Goal: Task Accomplishment & Management: Manage account settings

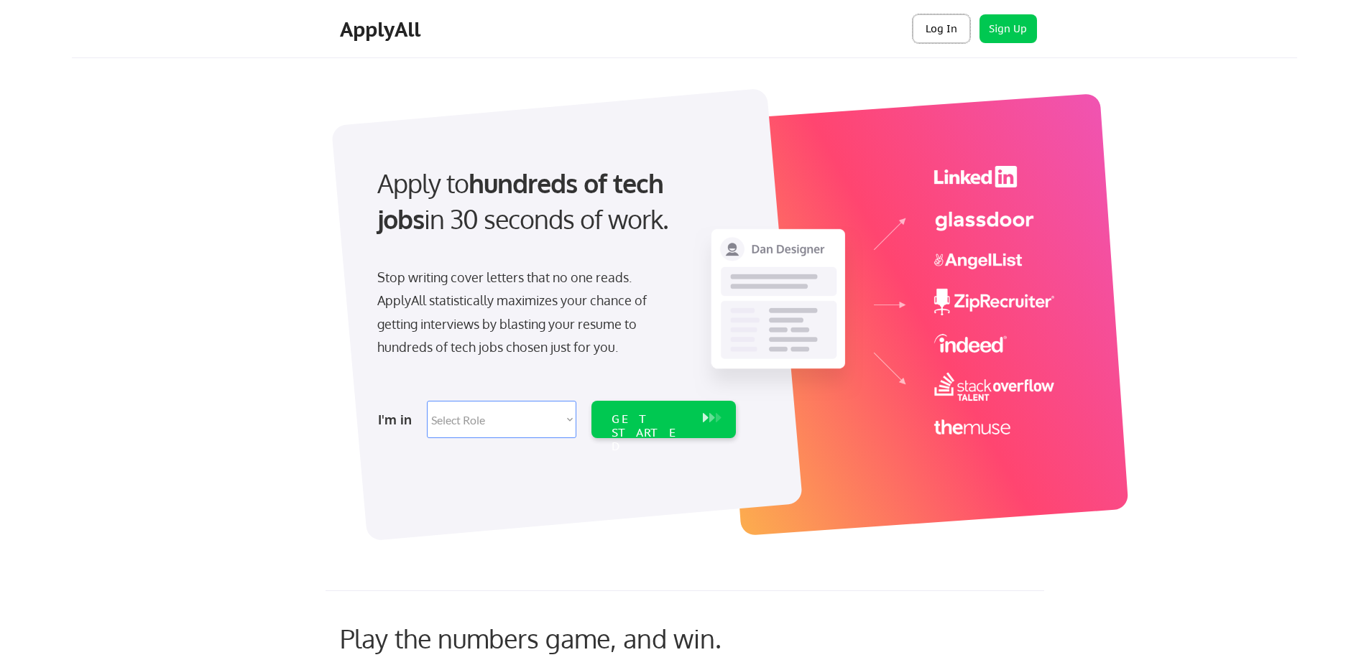
click at [928, 27] on button "Log In" at bounding box center [941, 28] width 57 height 29
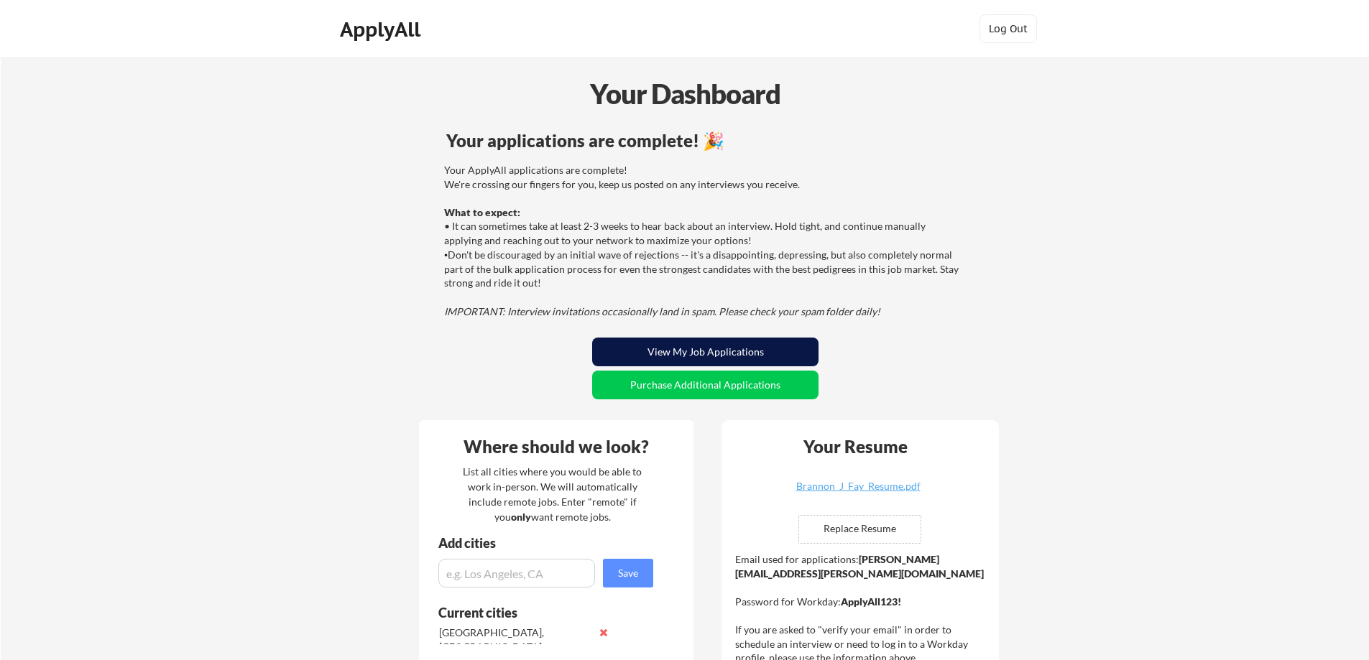
click at [630, 350] on button "View My Job Applications" at bounding box center [705, 352] width 226 height 29
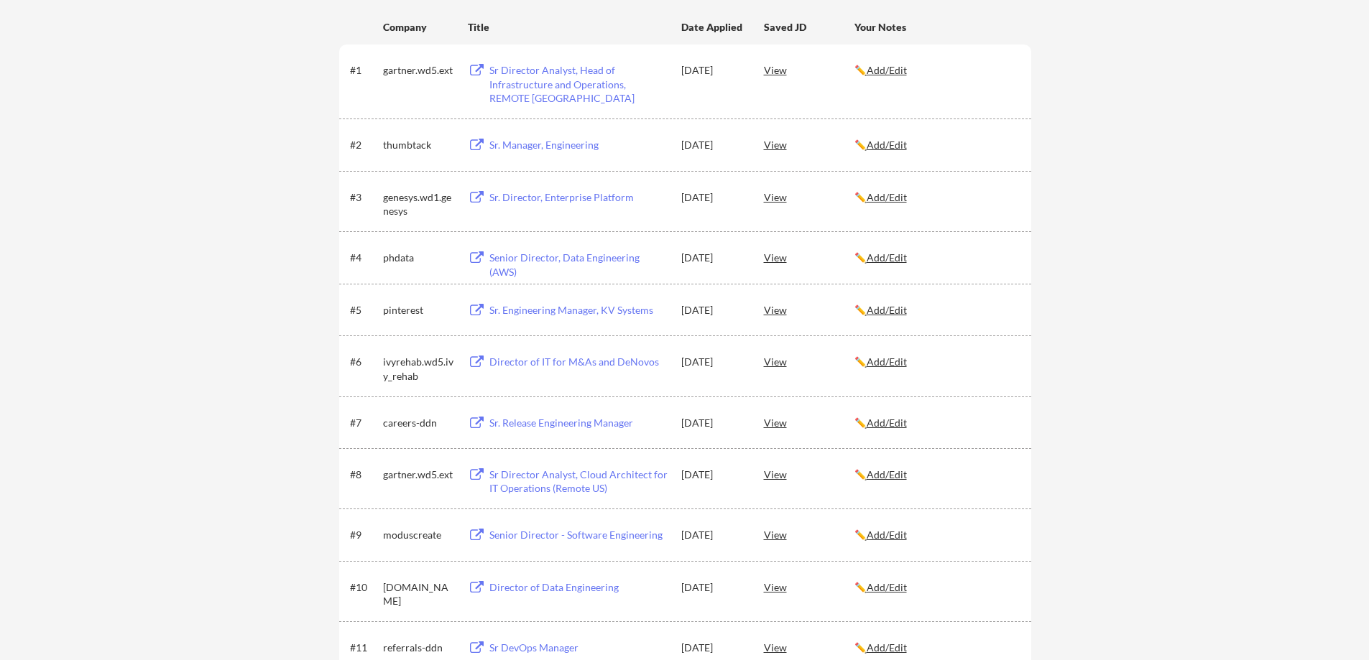
scroll to position [165, 0]
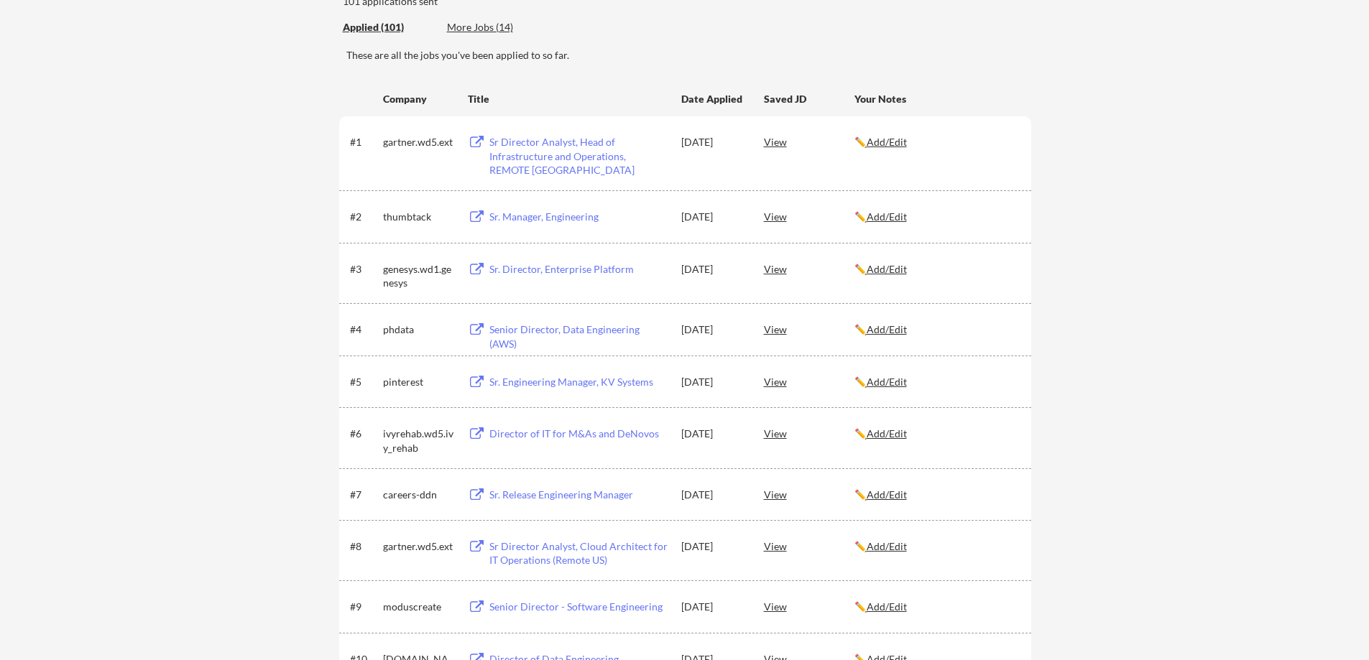
drag, startPoint x: 513, startPoint y: 331, endPoint x: 175, endPoint y: 250, distance: 347.9
drag, startPoint x: 514, startPoint y: 331, endPoint x: 430, endPoint y: 338, distance: 83.7
click at [430, 338] on div "phdata" at bounding box center [419, 329] width 72 height 26
drag, startPoint x: 474, startPoint y: 327, endPoint x: 514, endPoint y: 328, distance: 40.3
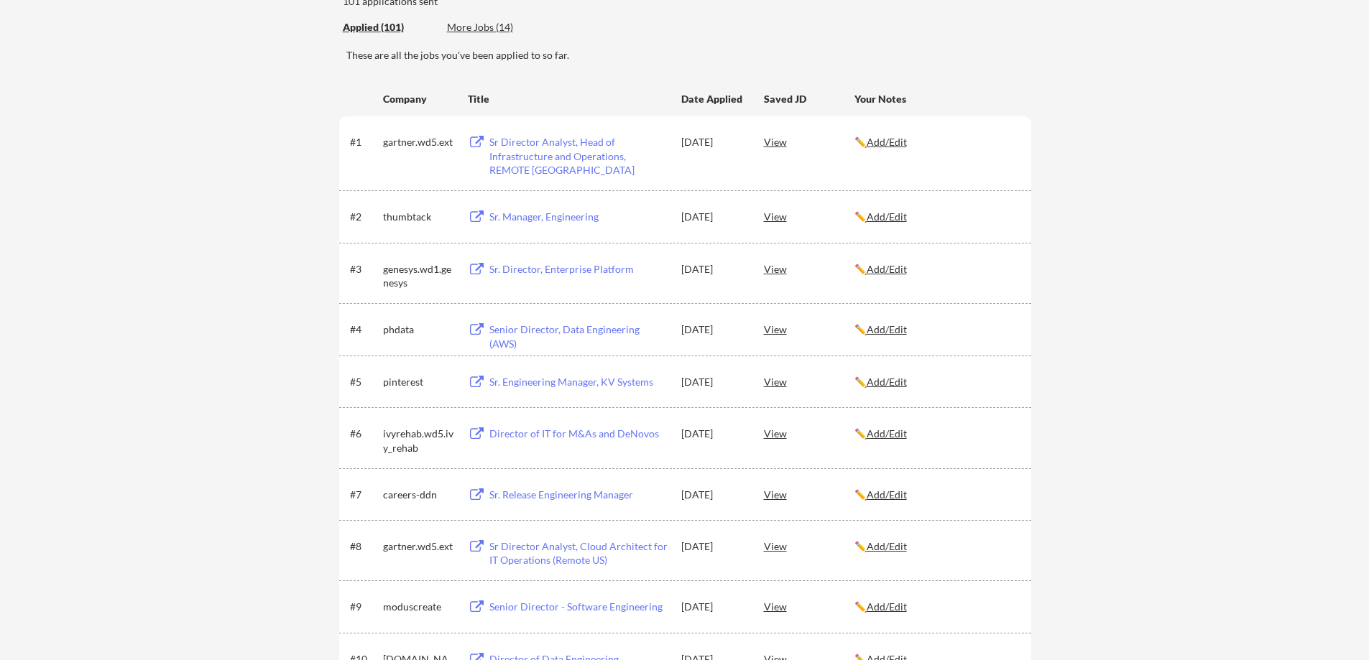
click at [514, 328] on div "Senior Director, Data Engineering (AWS)" at bounding box center [578, 337] width 178 height 28
click at [399, 213] on div "thumbtack" at bounding box center [419, 217] width 72 height 14
copy div "thumbtack"
click at [540, 213] on div "Sr. Manager, Engineering" at bounding box center [578, 217] width 178 height 14
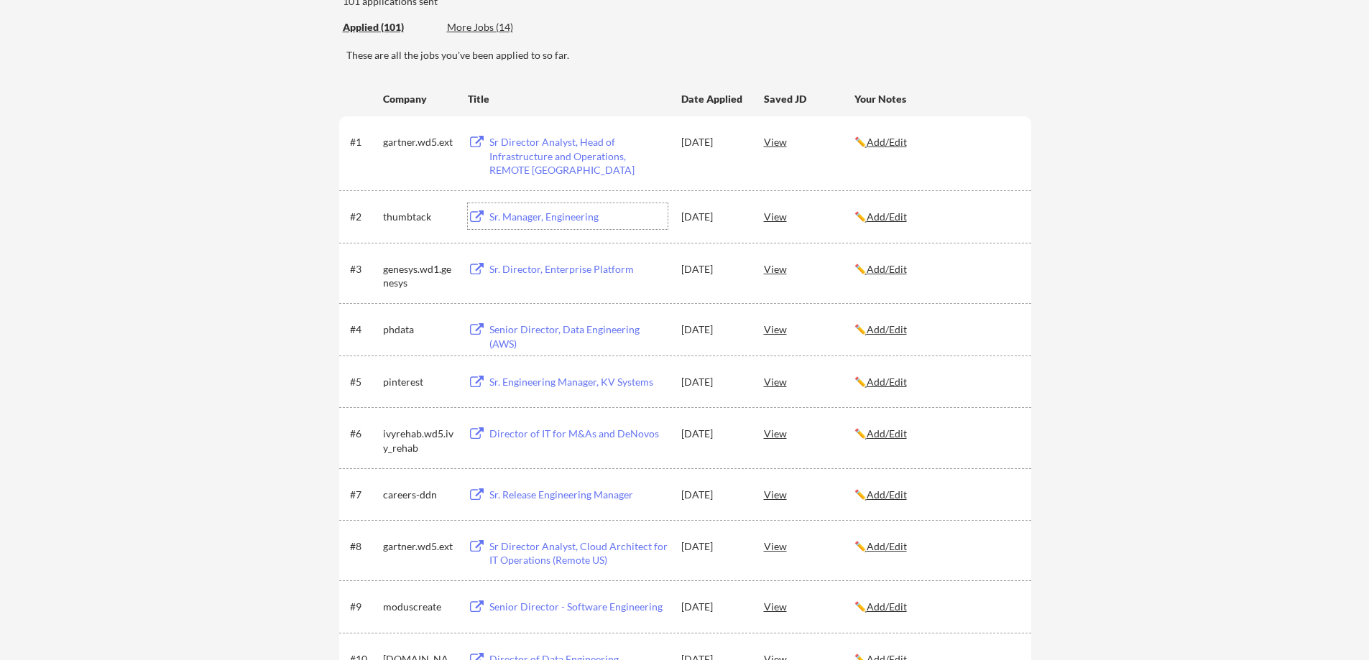
click at [525, 152] on div "Sr Director Analyst, Head of Infrastructure and Operations, REMOTE US" at bounding box center [578, 156] width 178 height 42
